Goal: Transaction & Acquisition: Subscribe to service/newsletter

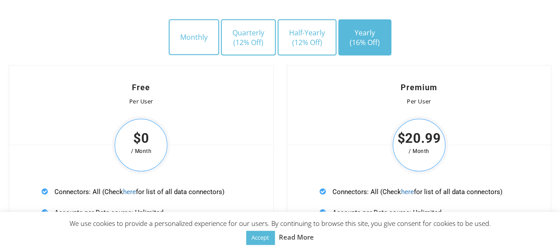
scroll to position [2617, 0]
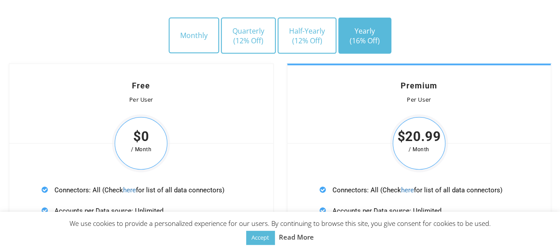
click at [433, 137] on span "$20.99" at bounding box center [419, 137] width 58 height 11
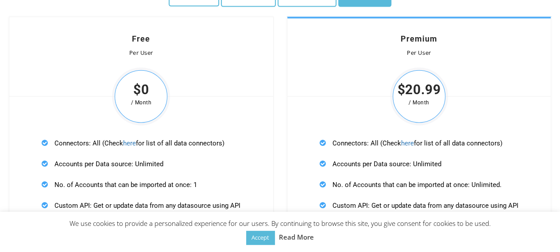
scroll to position [2666, 0]
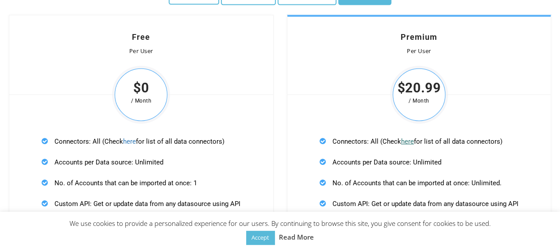
click at [407, 138] on link "here" at bounding box center [407, 142] width 13 height 8
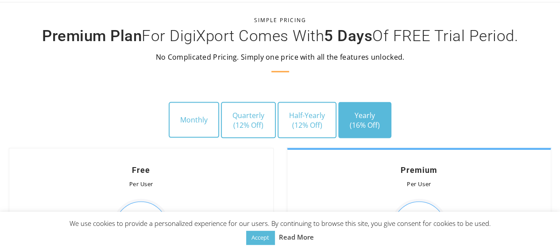
scroll to position [2533, 0]
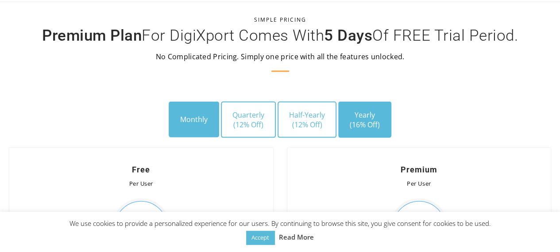
click at [205, 115] on button "Monthly" at bounding box center [194, 119] width 50 height 35
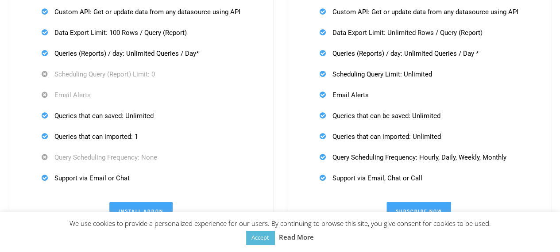
scroll to position [2907, 0]
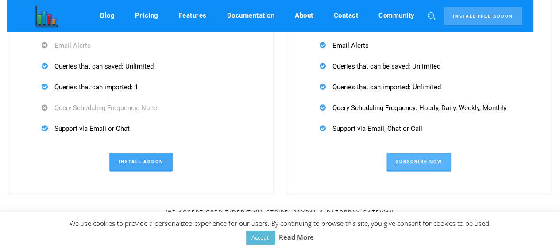
click at [399, 162] on link "Subscribe Now" at bounding box center [418, 162] width 65 height 19
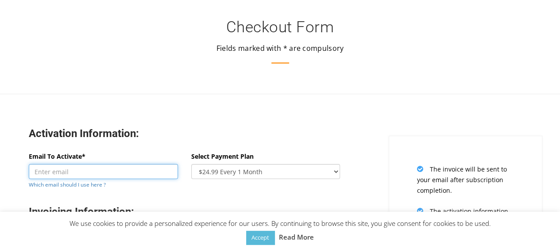
click at [82, 178] on input "Email To Activate*" at bounding box center [103, 171] width 149 height 15
paste input "[EMAIL_ADDRESS][DOMAIN_NAME]"
type input "[EMAIL_ADDRESS][DOMAIN_NAME]"
paste input "[EMAIL_ADDRESS][DOMAIN_NAME]"
type input "[EMAIL_ADDRESS][DOMAIN_NAME]"
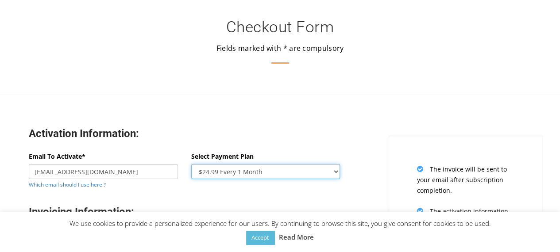
click at [301, 170] on select "$24.99 Every 1 Month $65.97 Every 3 Month ($21.99 / Month) $131.95 Every 6 Mont…" at bounding box center [265, 171] width 149 height 15
select select "oneyear"
click at [191, 164] on select "$24.99 Every 1 Month $65.97 Every 3 Month ($21.99 / Month) $131.95 Every 6 Mont…" at bounding box center [265, 171] width 149 height 15
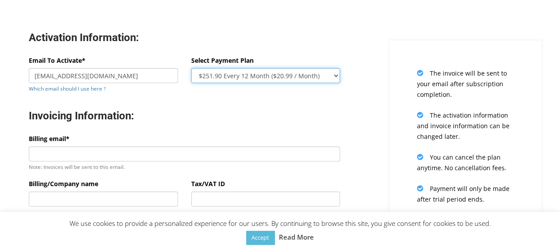
scroll to position [96, 0]
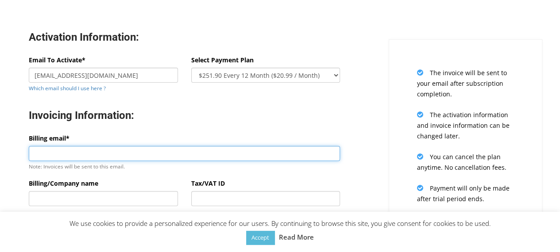
click at [125, 148] on input "Billing email*" at bounding box center [184, 153] width 311 height 15
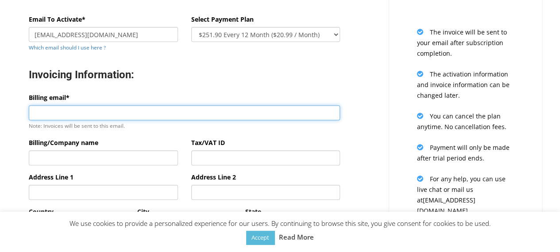
scroll to position [142, 0]
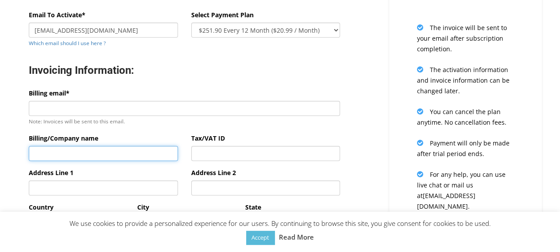
click at [108, 154] on input "Billing/Company name" at bounding box center [103, 153] width 149 height 15
type input "[DEMOGRAPHIC_DATA]"
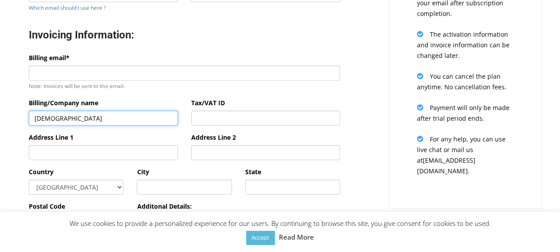
scroll to position [178, 0]
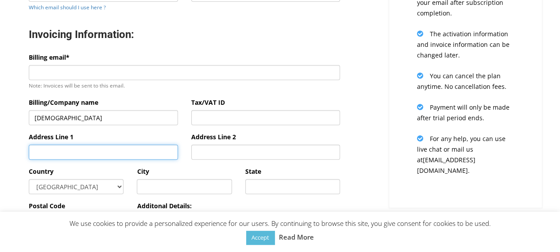
click at [92, 152] on input "Address Line 1" at bounding box center [103, 152] width 149 height 15
type input "Prestige Sky tech"
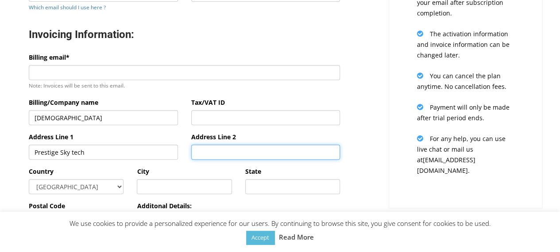
click at [233, 147] on input "Address Line 2" at bounding box center [265, 152] width 149 height 15
click at [231, 153] on input "Financial Disctrict" at bounding box center [265, 152] width 149 height 15
type input "Financial District"
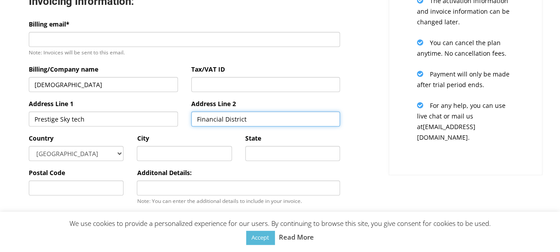
scroll to position [211, 0]
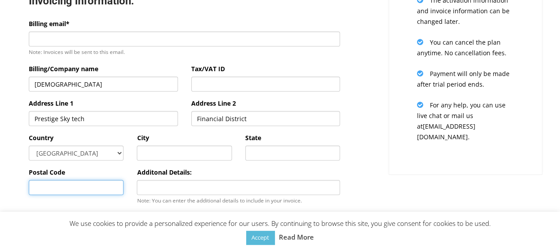
click at [73, 190] on input "Postal Code" at bounding box center [76, 187] width 95 height 15
type input "500032"
click at [367, 160] on div "Activation Information: Email To Activate* [EMAIL_ADDRESS][DOMAIN_NAME] Which e…" at bounding box center [184, 92] width 382 height 388
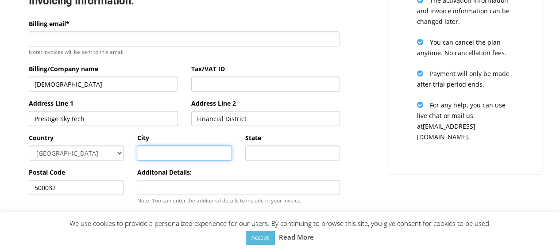
click at [162, 151] on input "text" at bounding box center [184, 153] width 95 height 15
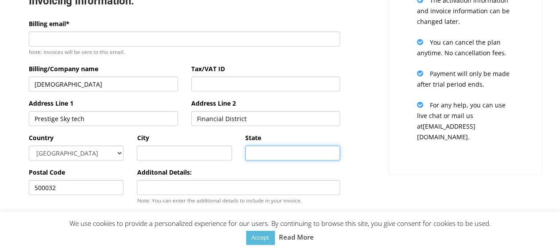
click at [259, 151] on input "State" at bounding box center [292, 153] width 95 height 15
type input "Telangana"
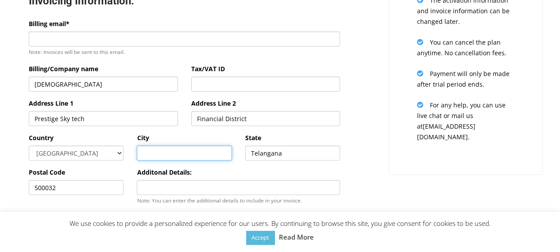
click at [183, 150] on input "text" at bounding box center [184, 153] width 95 height 15
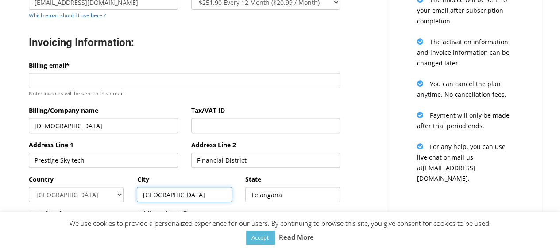
scroll to position [168, 0]
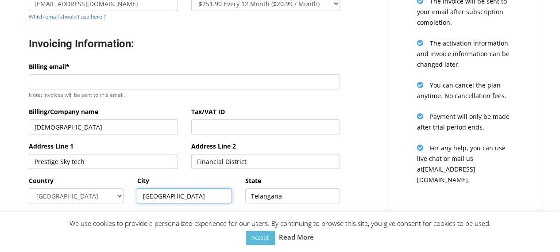
type input "[GEOGRAPHIC_DATA]"
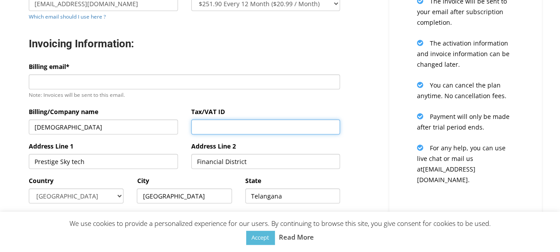
click at [224, 124] on input "Tax/VAT ID" at bounding box center [265, 127] width 149 height 15
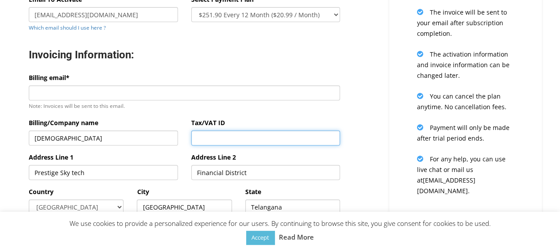
scroll to position [155, 0]
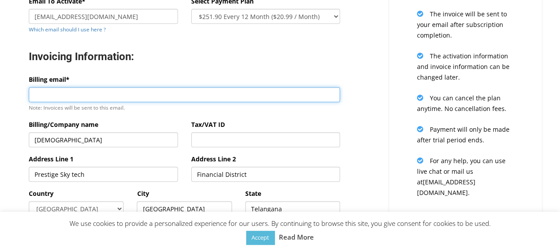
click at [123, 93] on input "Billing email*" at bounding box center [184, 94] width 311 height 15
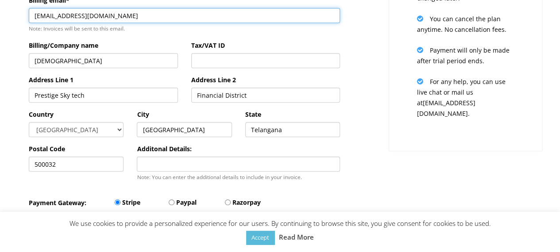
scroll to position [220, 0]
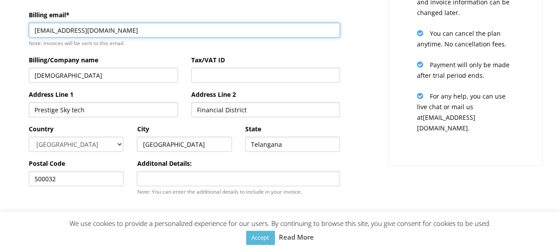
type input "[EMAIL_ADDRESS][DOMAIN_NAME]"
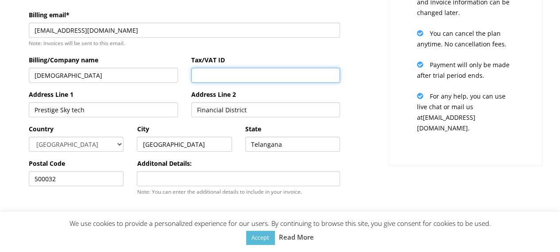
click at [228, 77] on input "Tax/VAT ID" at bounding box center [265, 75] width 149 height 15
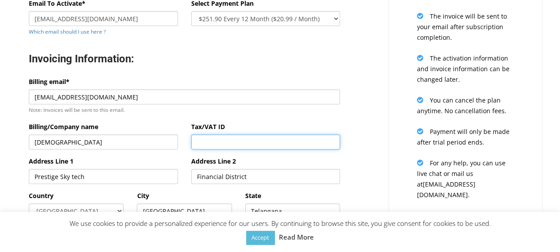
scroll to position [153, 0]
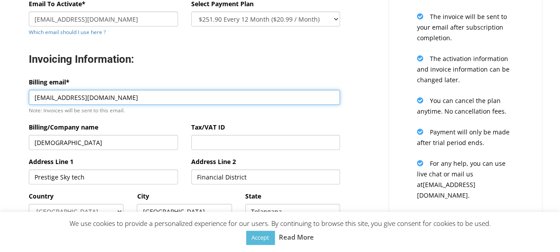
click at [142, 97] on input "[EMAIL_ADDRESS][DOMAIN_NAME]" at bounding box center [184, 97] width 311 height 15
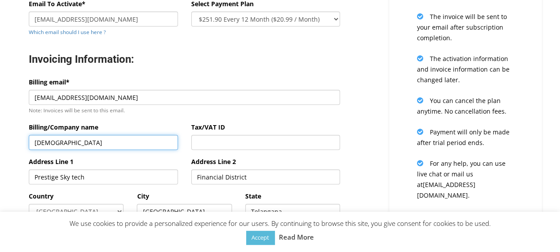
click at [119, 138] on input "[DEMOGRAPHIC_DATA]" at bounding box center [103, 142] width 149 height 15
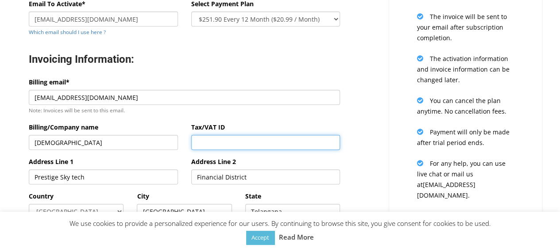
click at [242, 141] on input "Tax/VAT ID" at bounding box center [265, 142] width 149 height 15
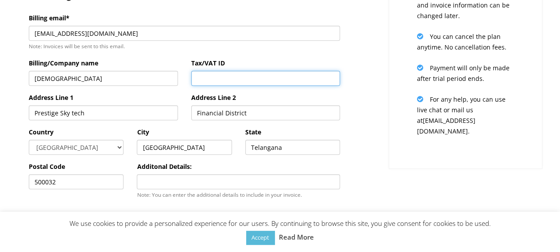
scroll to position [217, 0]
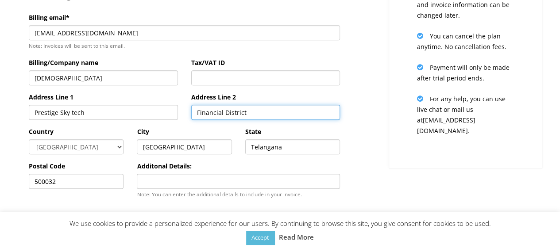
click at [260, 112] on input "Financial District" at bounding box center [265, 112] width 149 height 15
click at [398, 135] on div "The invoice will be sent to your email after subscription completion. The activ…" at bounding box center [466, 44] width 154 height 250
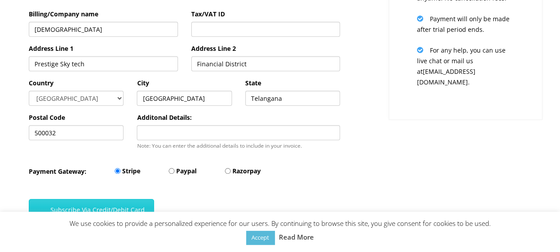
scroll to position [268, 0]
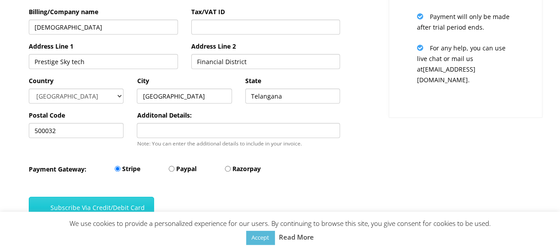
click at [176, 167] on label "Paypal" at bounding box center [186, 169] width 20 height 11
click at [174, 167] on input "Paypal" at bounding box center [172, 169] width 6 height 6
radio input "true"
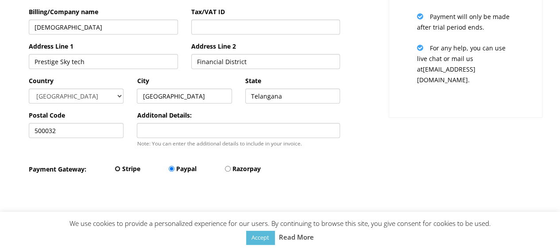
click at [119, 172] on input "Stripe" at bounding box center [118, 169] width 6 height 6
radio input "true"
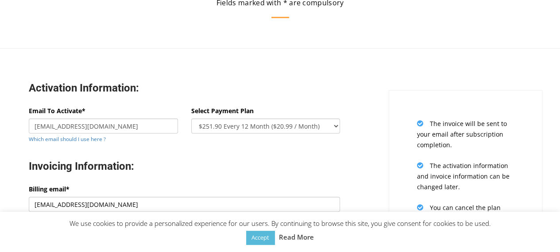
scroll to position [94, 0]
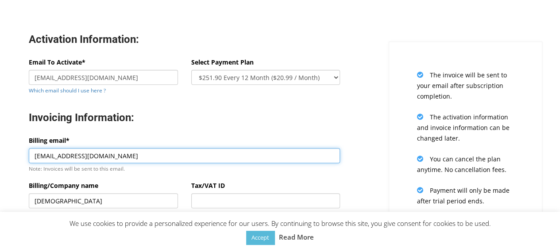
click at [297, 154] on input "[EMAIL_ADDRESS][DOMAIN_NAME]" at bounding box center [184, 155] width 311 height 15
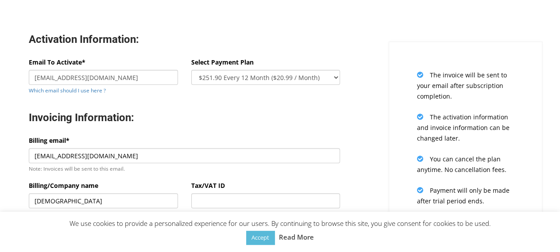
click at [251, 135] on div "Invoicing Information:" at bounding box center [184, 118] width 324 height 33
click at [279, 120] on h3 "Invoicing Information:" at bounding box center [184, 118] width 311 height 14
click at [372, 115] on div "Activation Information: Email To Activate* [EMAIL_ADDRESS][DOMAIN_NAME] Which e…" at bounding box center [184, 209] width 382 height 388
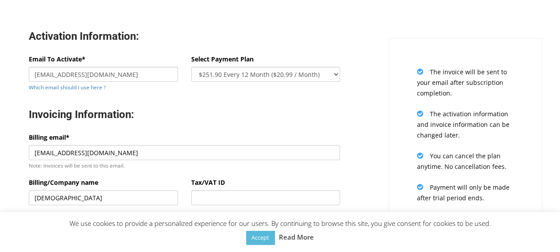
scroll to position [97, 0]
